Goal: Transaction & Acquisition: Purchase product/service

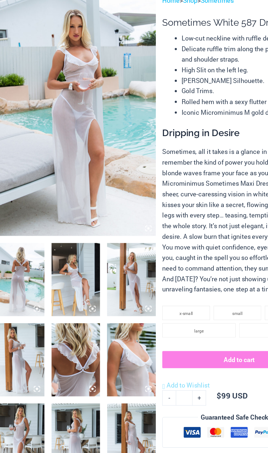
click at [25, 287] on img at bounding box center [30, 270] width 38 height 56
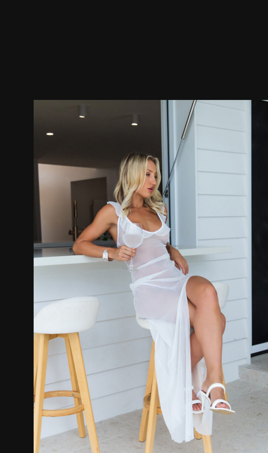
click at [95, 361] on img at bounding box center [134, 273] width 188 height 282
click at [95, 363] on img at bounding box center [134, 273] width 188 height 282
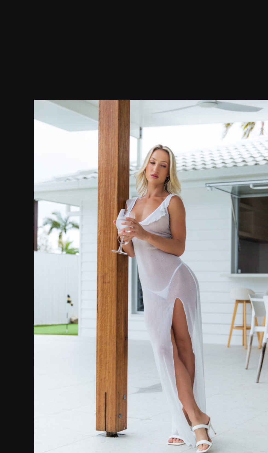
click at [115, 336] on img at bounding box center [134, 273] width 188 height 282
click at [117, 335] on img at bounding box center [134, 273] width 188 height 282
